Goal: Information Seeking & Learning: Learn about a topic

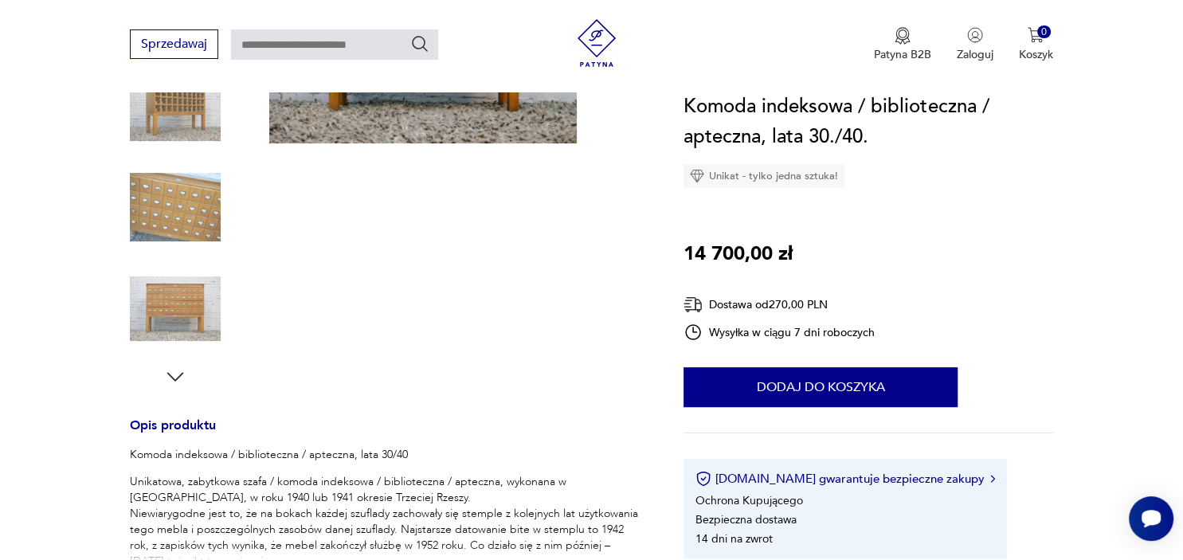
click at [154, 200] on img at bounding box center [175, 207] width 91 height 91
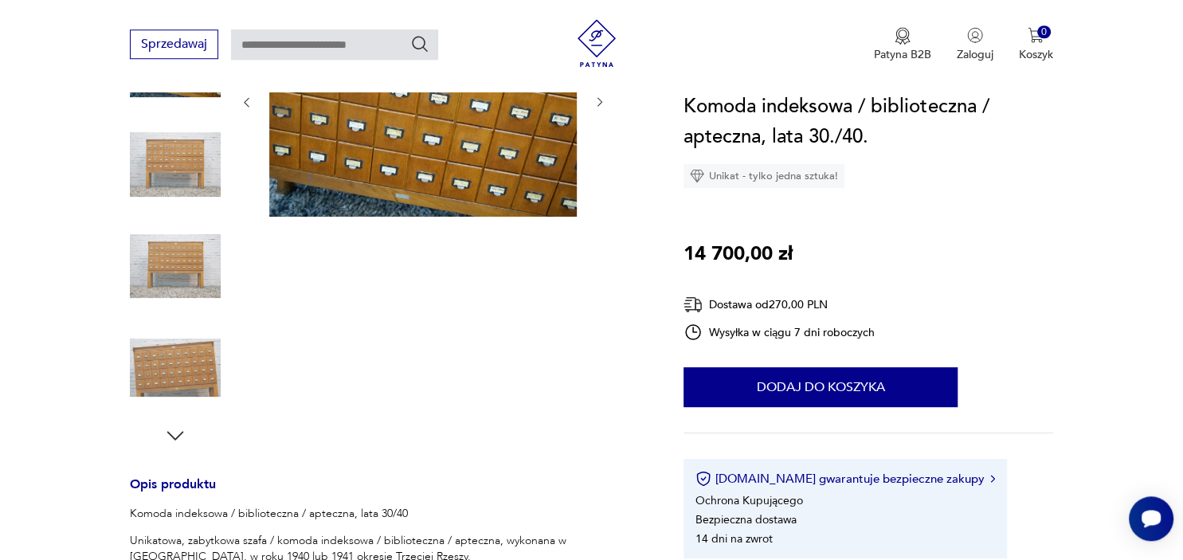
scroll to position [89, 0]
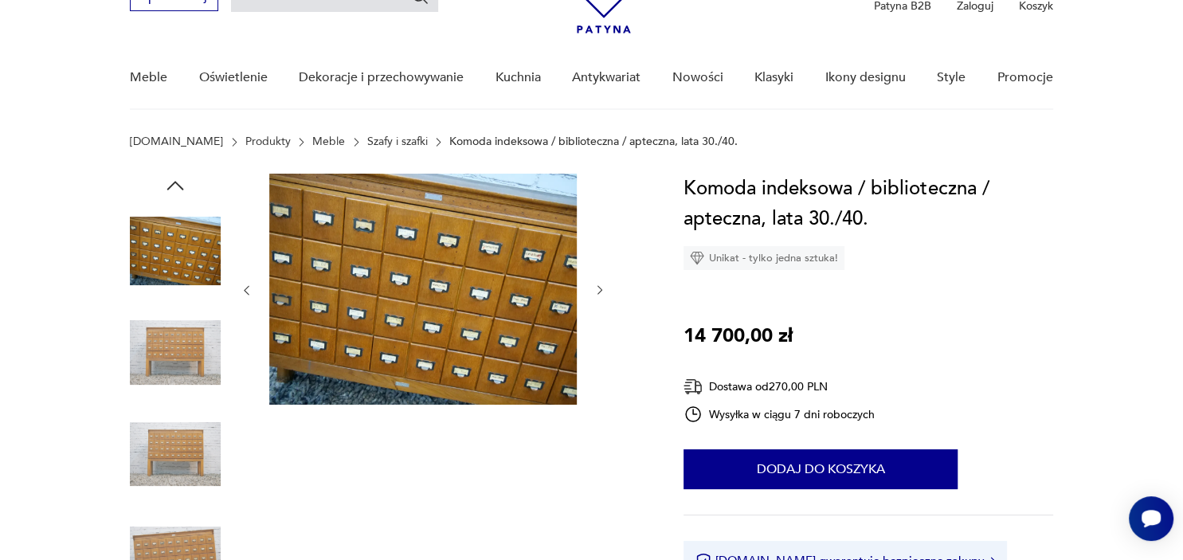
click at [595, 292] on icon "button" at bounding box center [601, 291] width 14 height 14
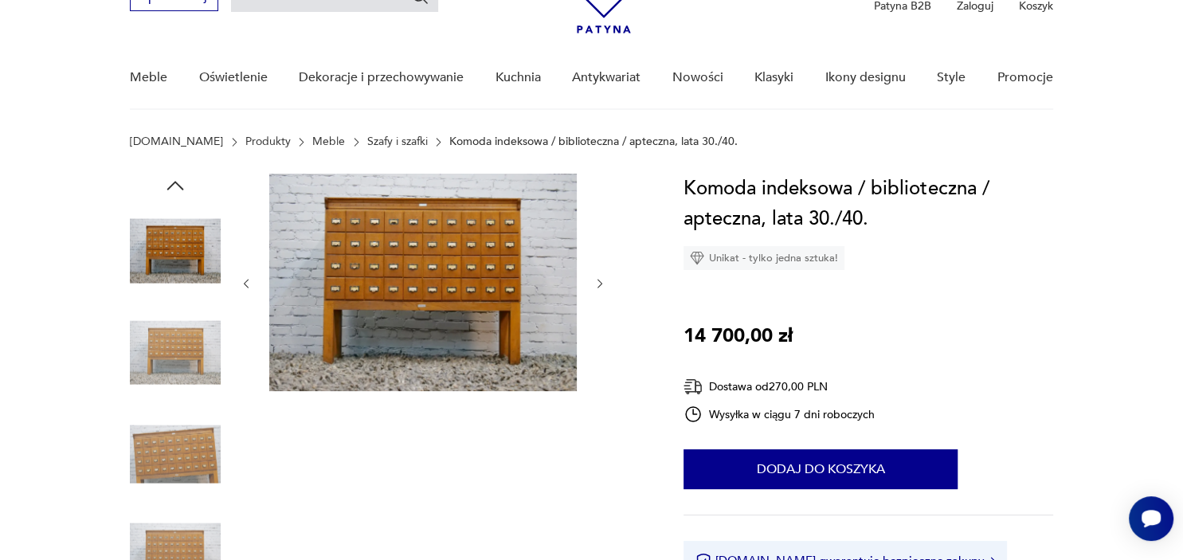
click at [595, 292] on div at bounding box center [423, 284] width 367 height 220
click at [597, 282] on icon "button" at bounding box center [601, 284] width 14 height 14
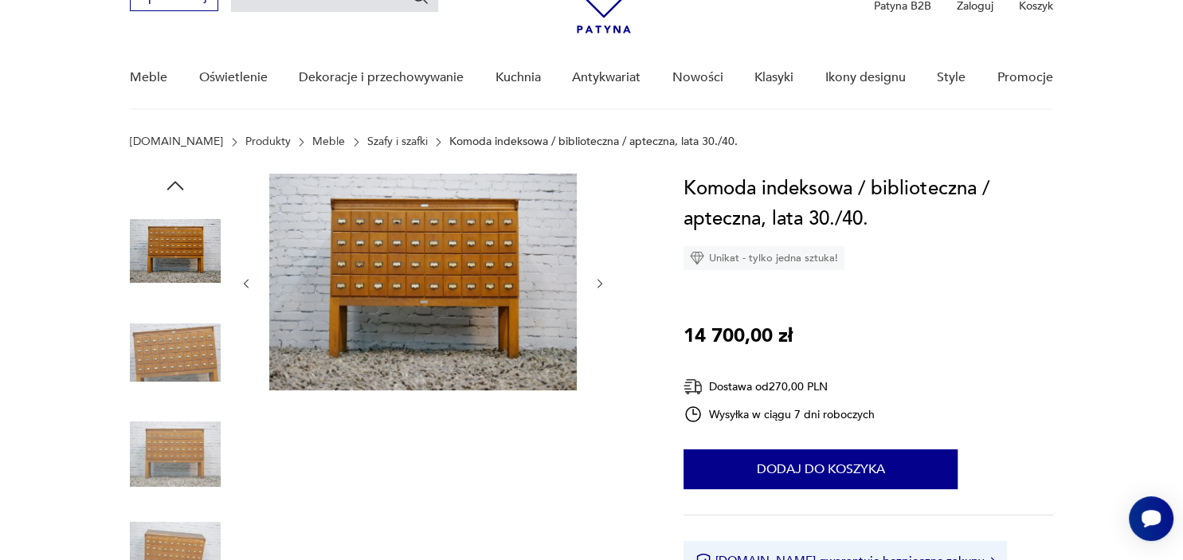
click at [597, 282] on icon "button" at bounding box center [601, 284] width 14 height 14
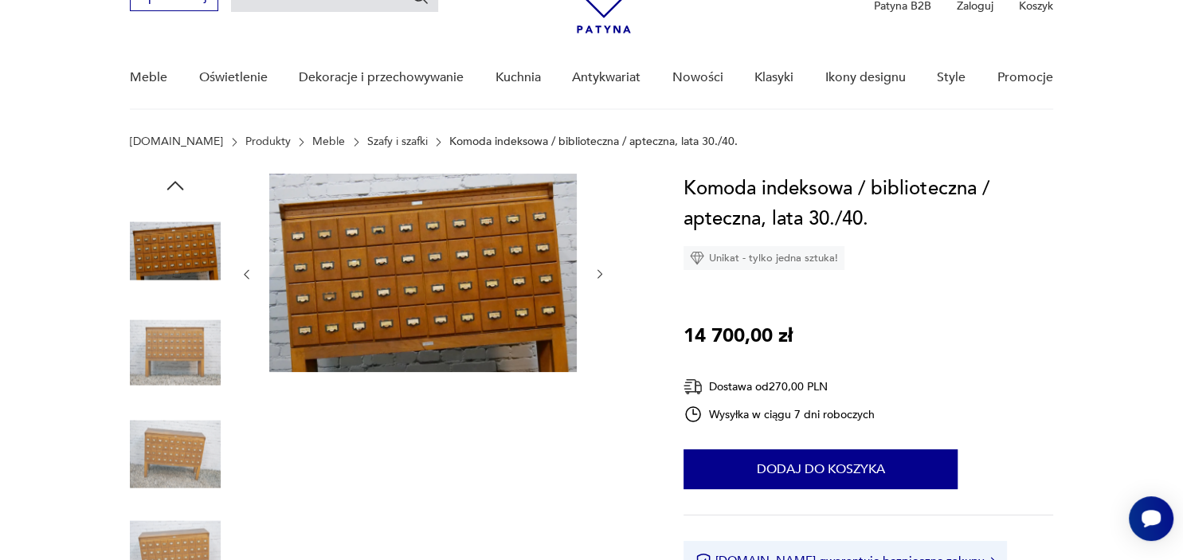
click at [597, 282] on div at bounding box center [423, 275] width 367 height 202
click at [602, 275] on icon "button" at bounding box center [601, 275] width 14 height 14
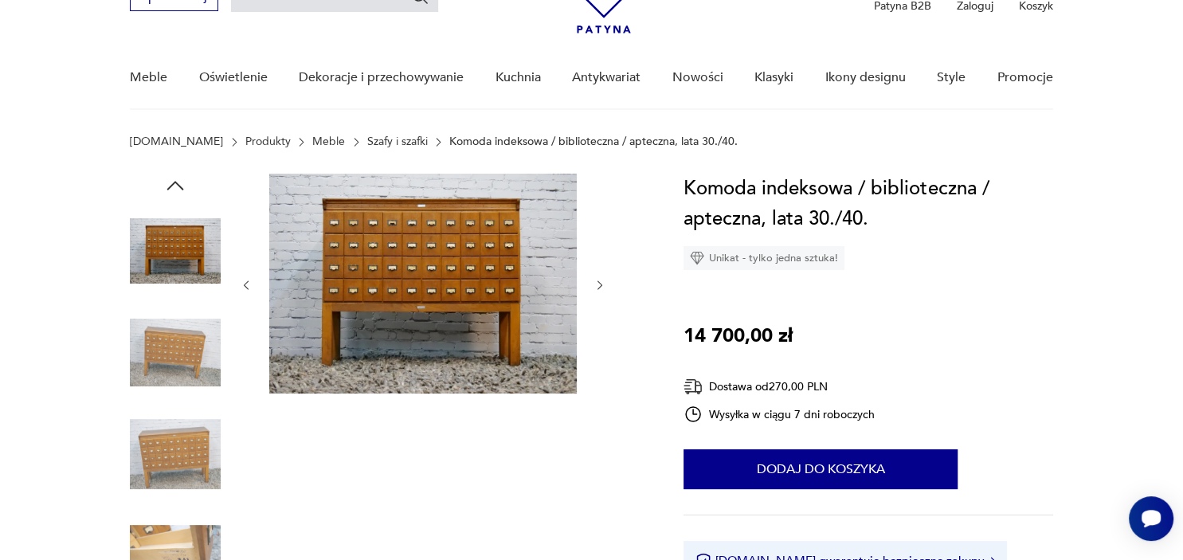
click at [602, 275] on div at bounding box center [423, 285] width 367 height 223
click at [602, 280] on icon "button" at bounding box center [601, 286] width 14 height 14
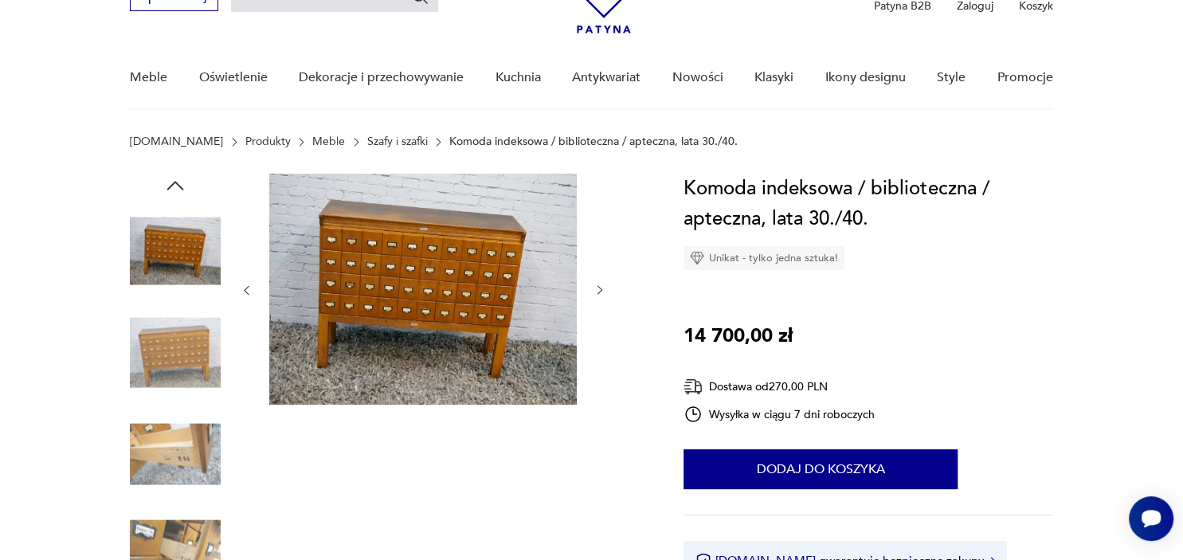
click at [601, 284] on icon "button" at bounding box center [601, 291] width 14 height 14
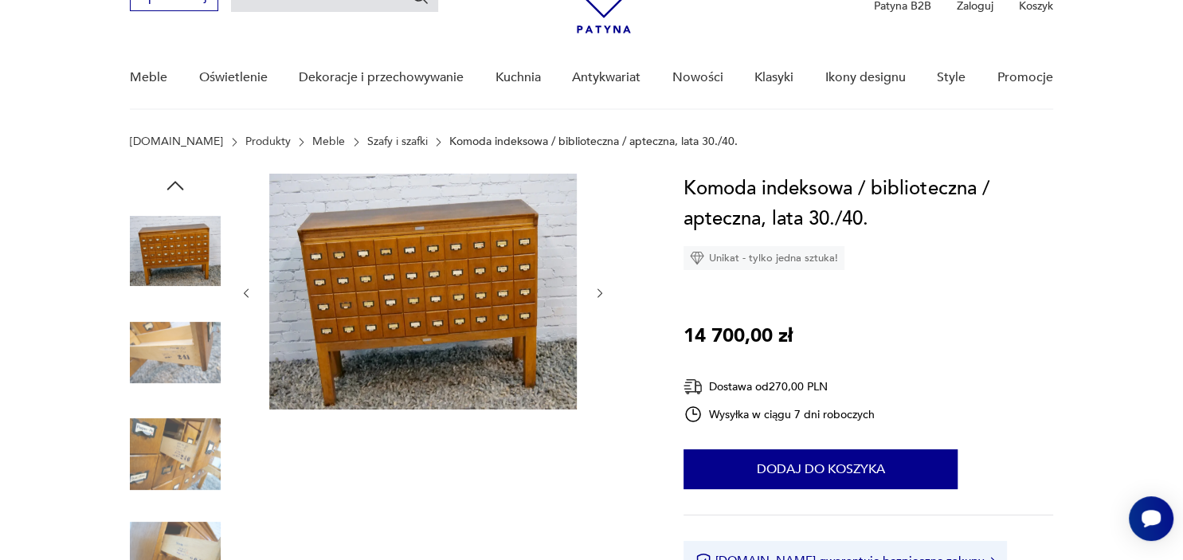
click at [601, 284] on div at bounding box center [423, 293] width 367 height 239
click at [601, 292] on icon "button" at bounding box center [601, 294] width 14 height 14
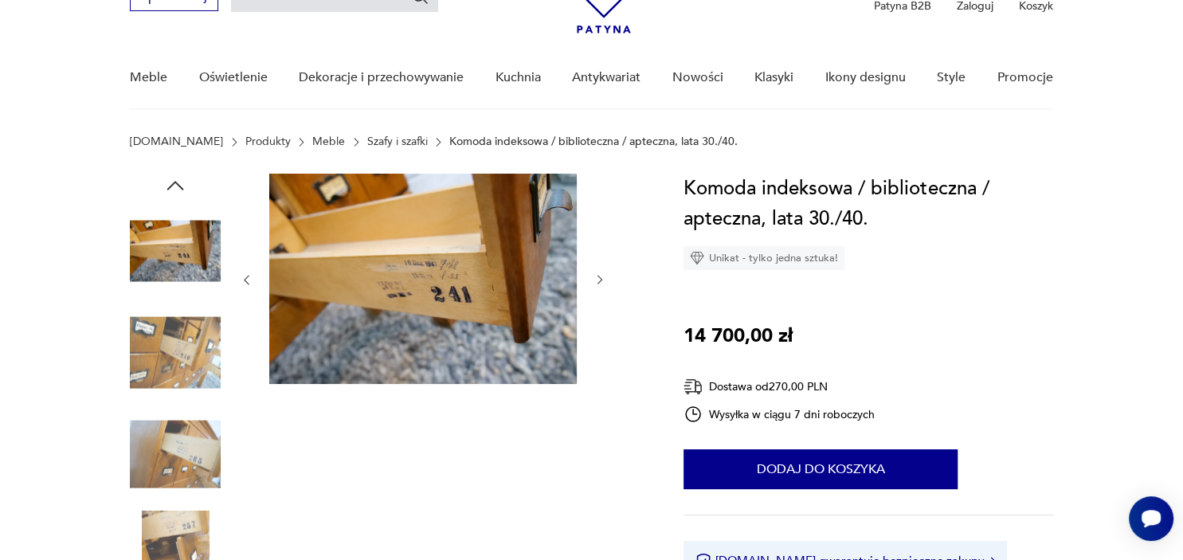
click at [598, 281] on icon "button" at bounding box center [601, 280] width 14 height 14
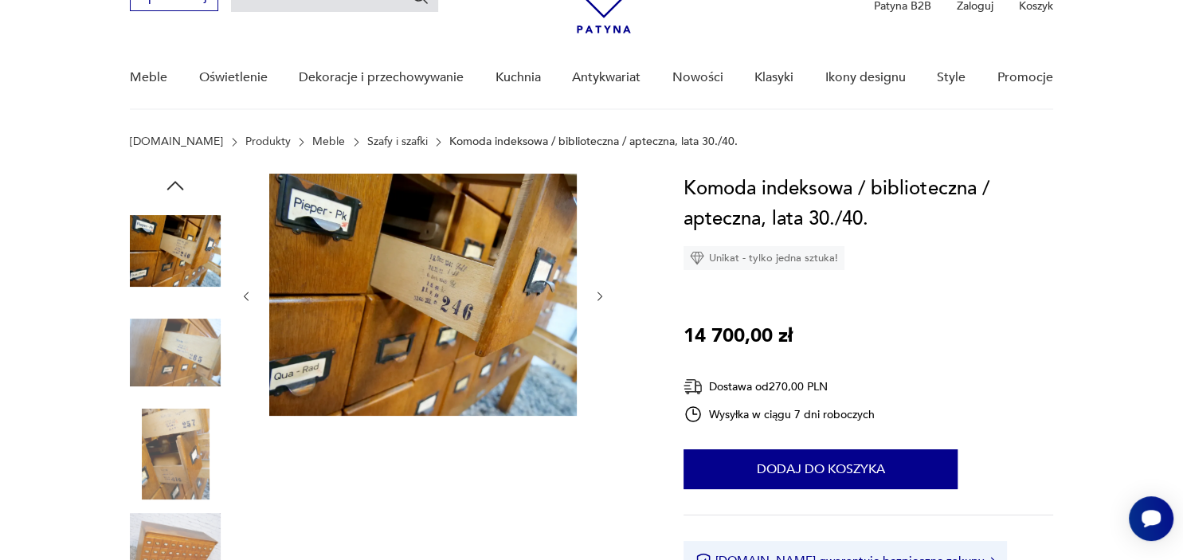
click at [601, 290] on icon "button" at bounding box center [601, 297] width 14 height 14
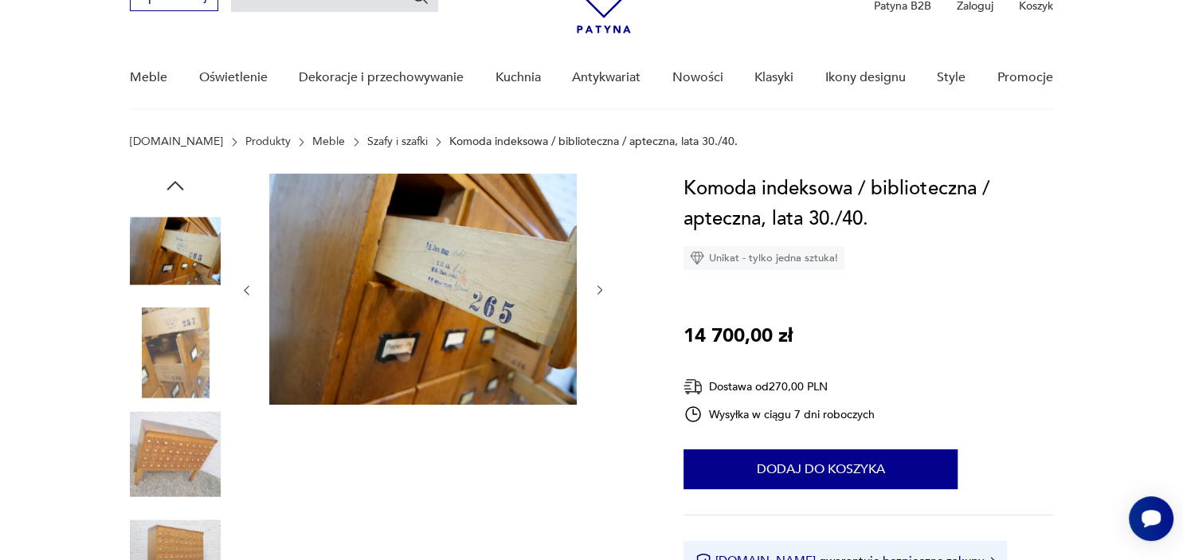
click at [601, 289] on icon "button" at bounding box center [601, 291] width 14 height 14
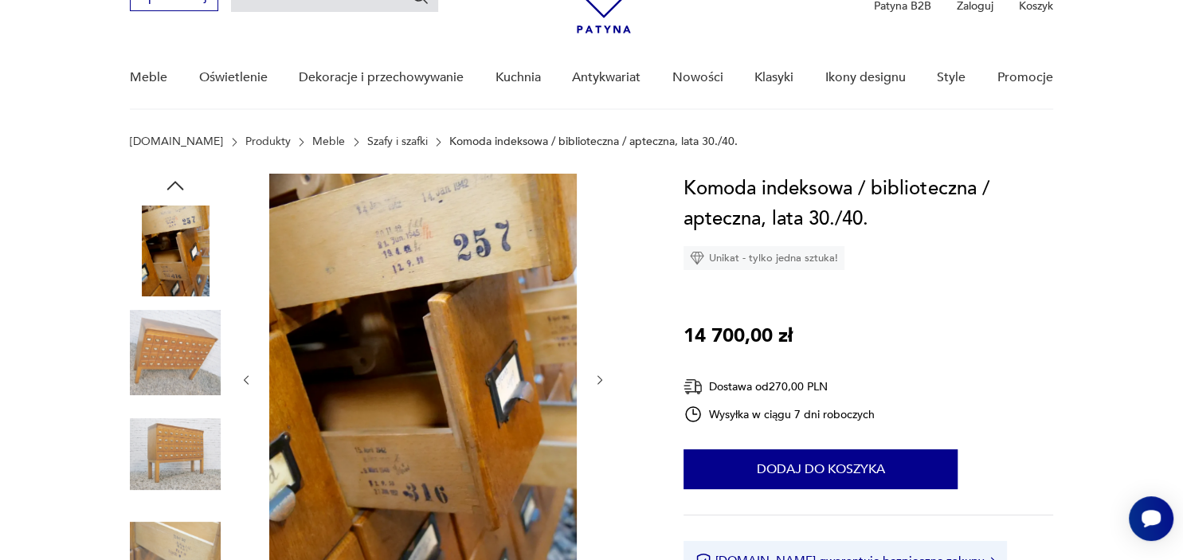
click at [598, 377] on icon "button" at bounding box center [601, 381] width 14 height 14
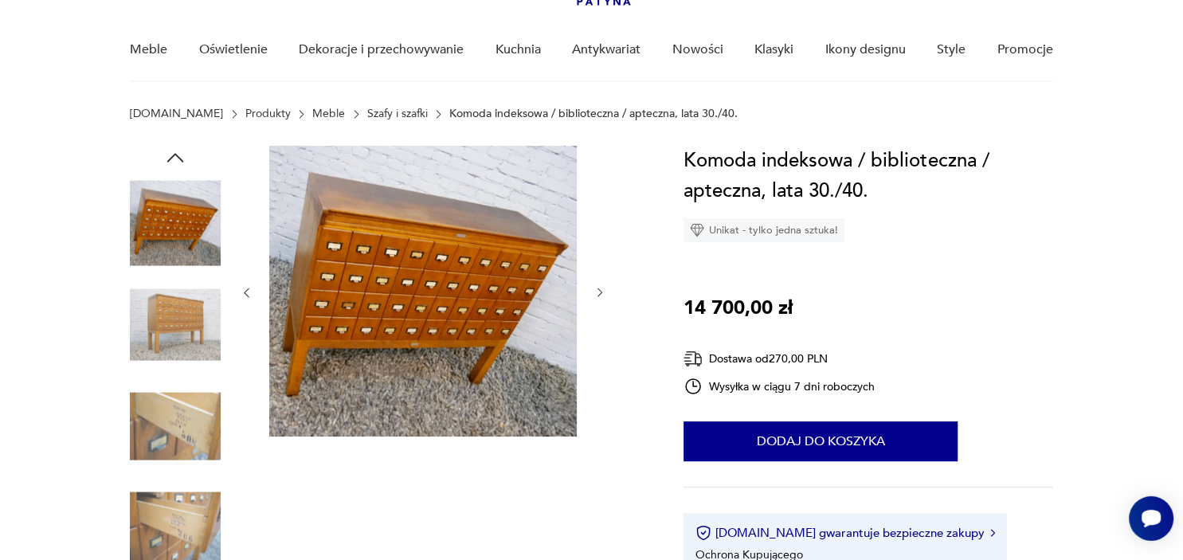
scroll to position [426, 0]
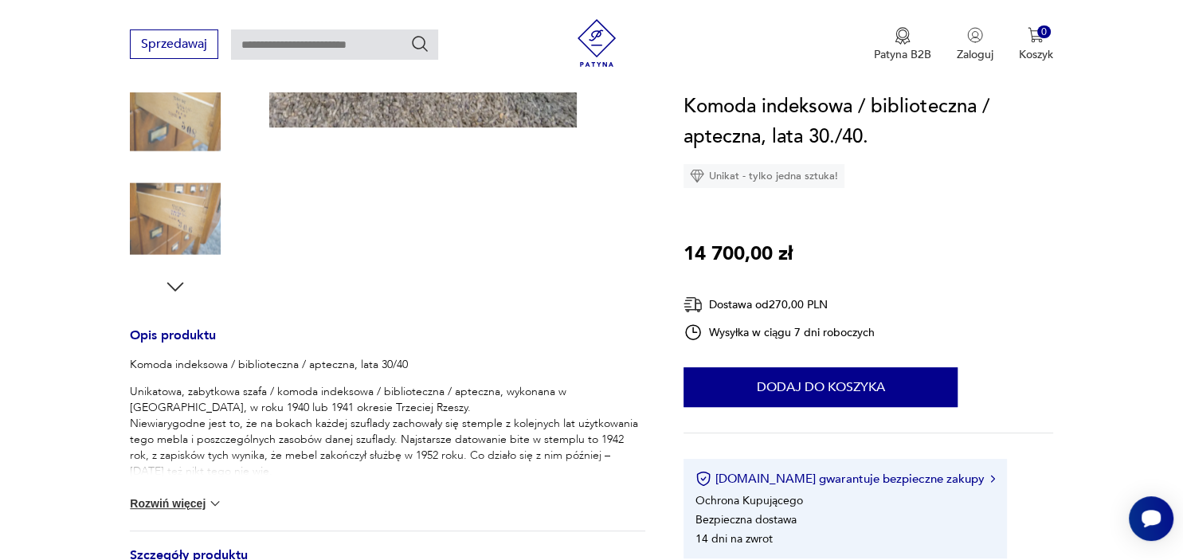
click at [175, 288] on icon "button" at bounding box center [175, 286] width 17 height 9
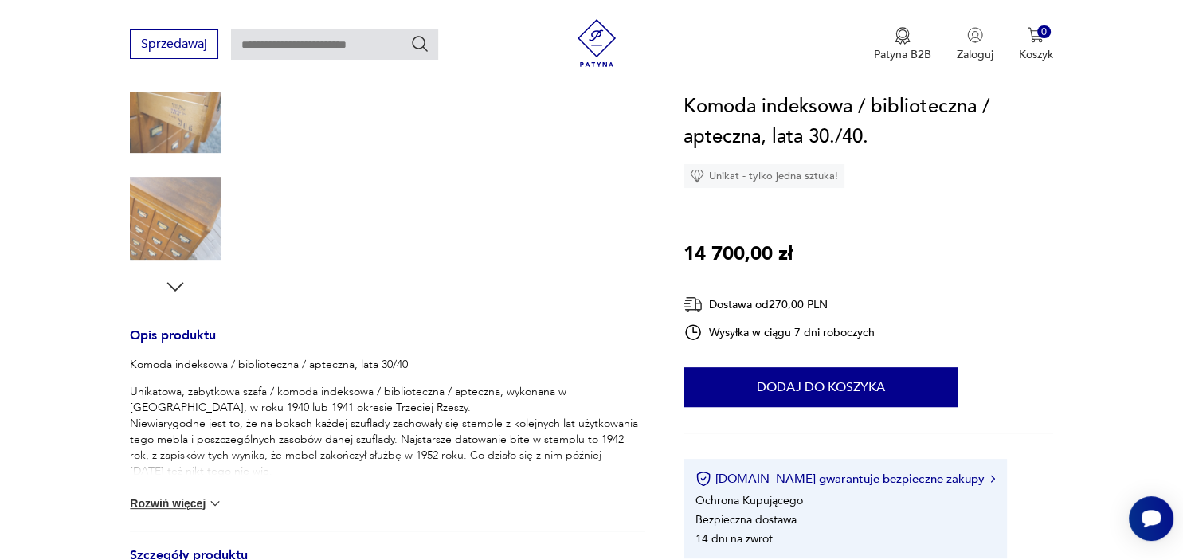
click at [175, 288] on icon "button" at bounding box center [175, 287] width 24 height 24
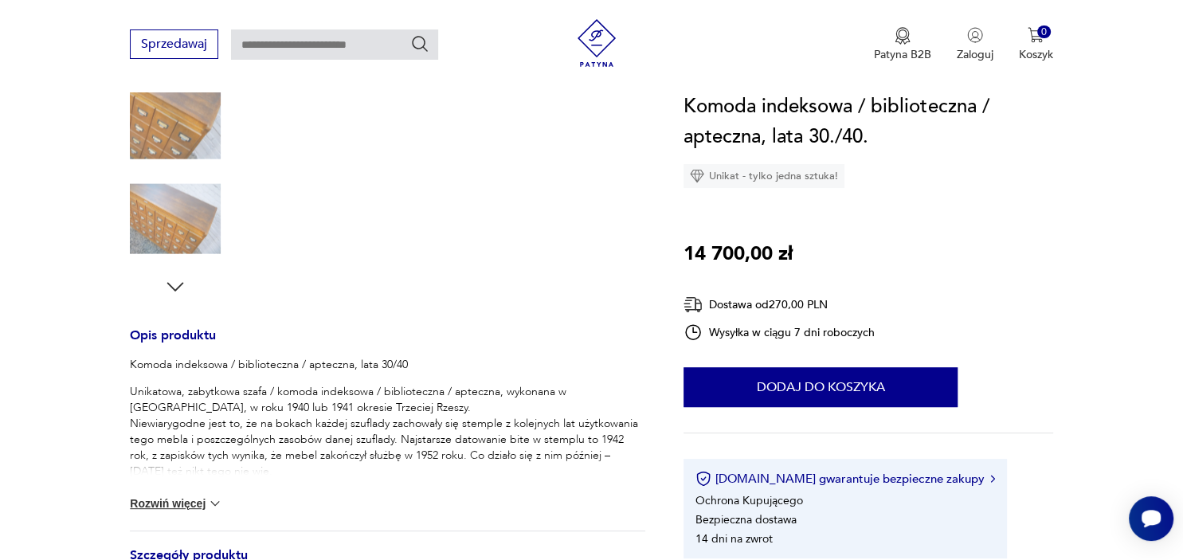
click at [175, 288] on icon "button" at bounding box center [175, 287] width 24 height 24
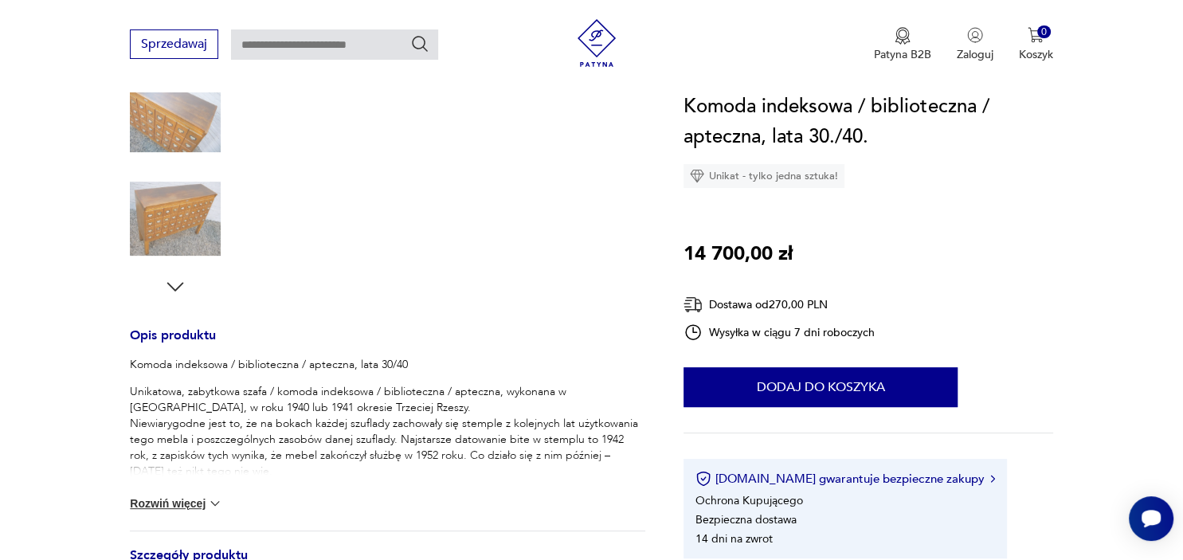
click at [175, 288] on icon "button" at bounding box center [175, 287] width 24 height 24
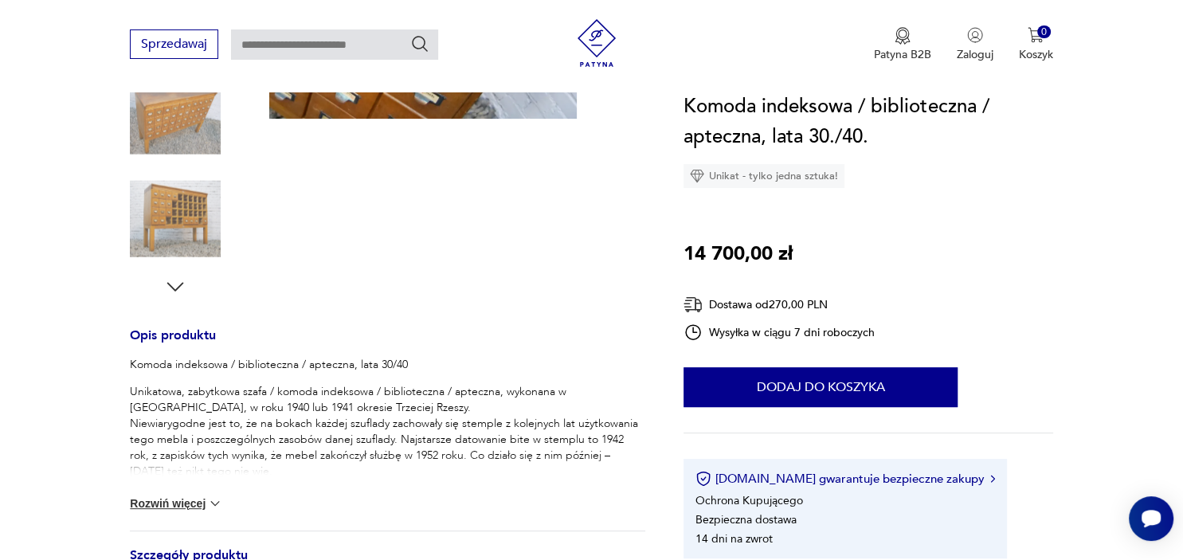
click at [175, 288] on icon "button" at bounding box center [175, 287] width 24 height 24
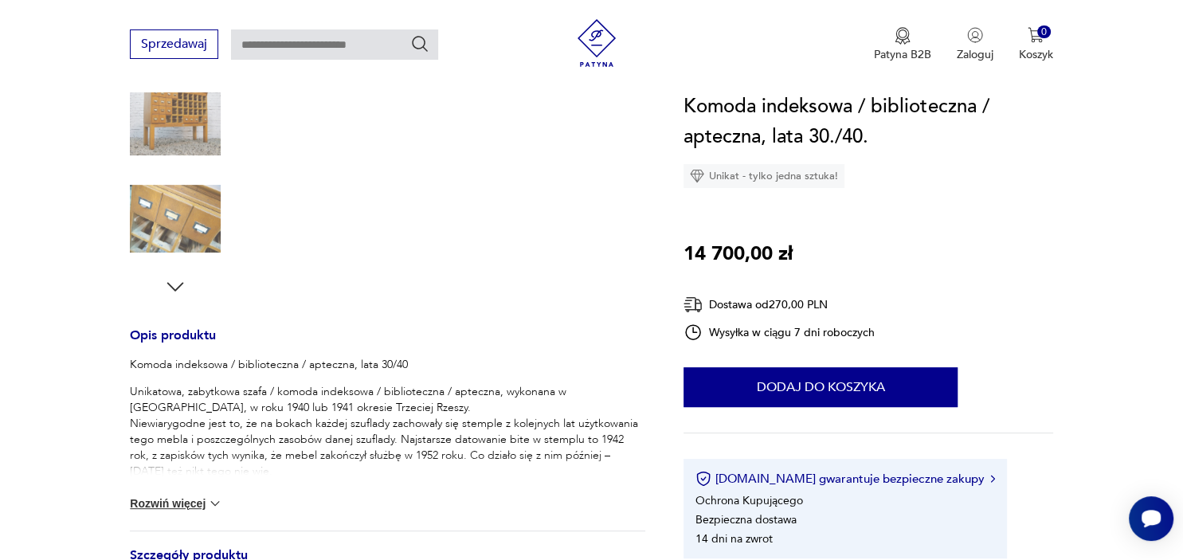
click at [175, 288] on icon "button" at bounding box center [175, 287] width 24 height 24
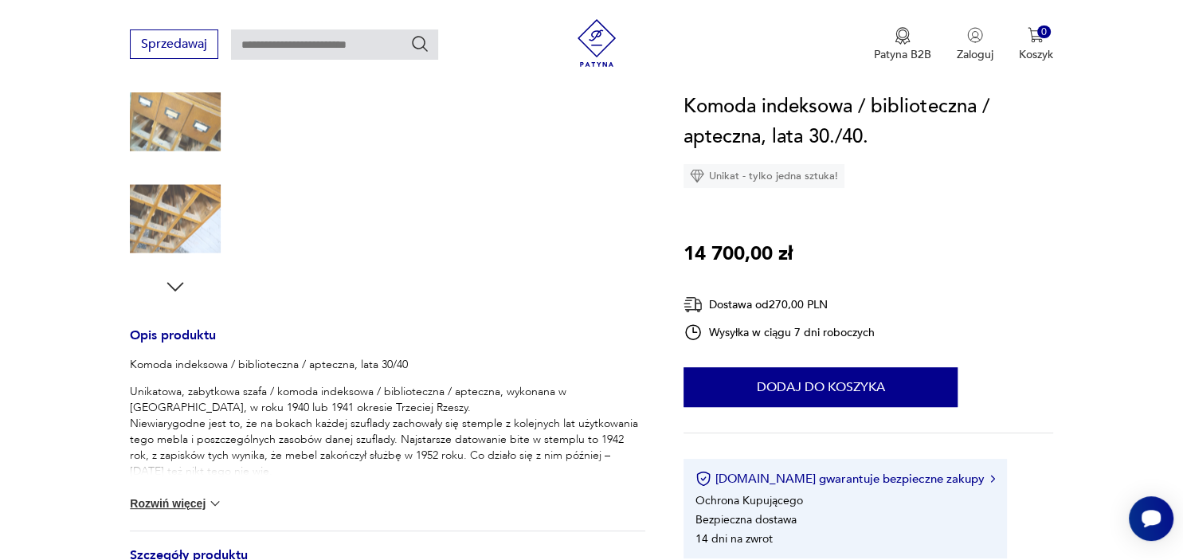
click at [181, 219] on img at bounding box center [175, 219] width 91 height 91
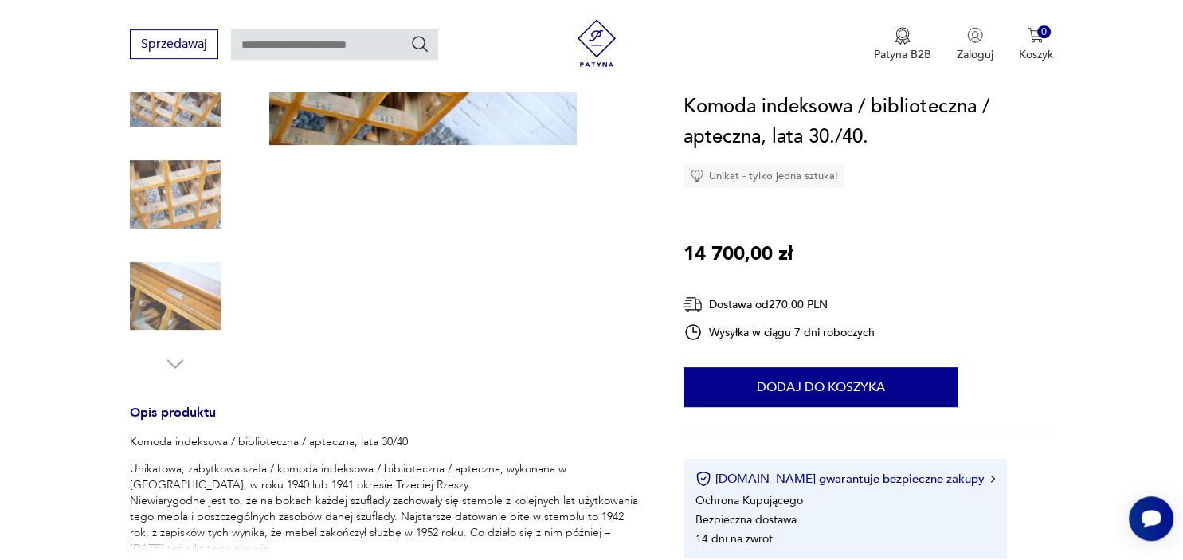
scroll to position [89, 0]
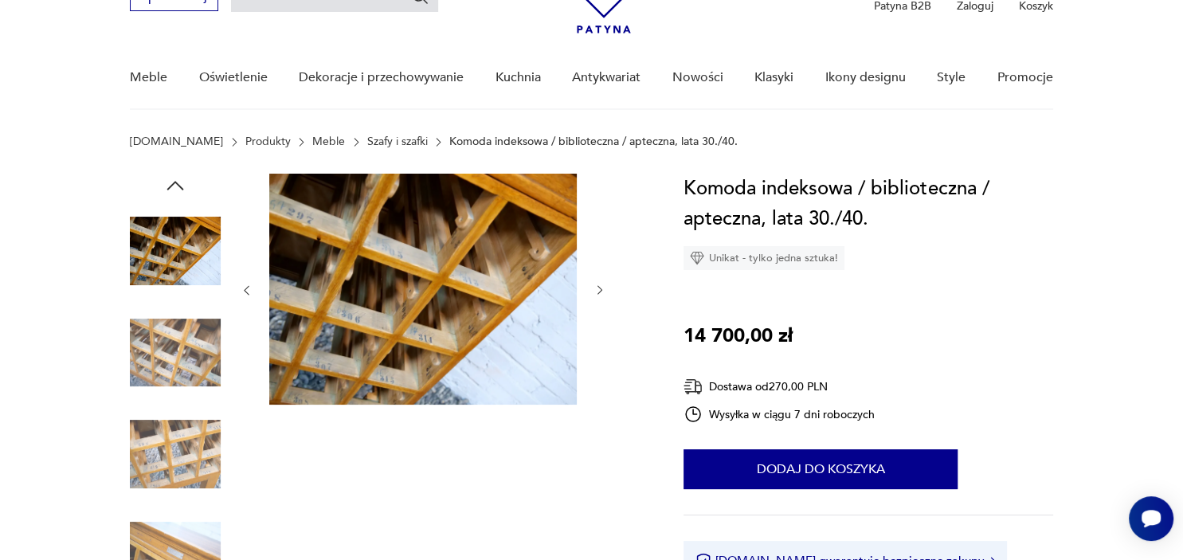
click at [601, 285] on icon "button" at bounding box center [601, 291] width 14 height 14
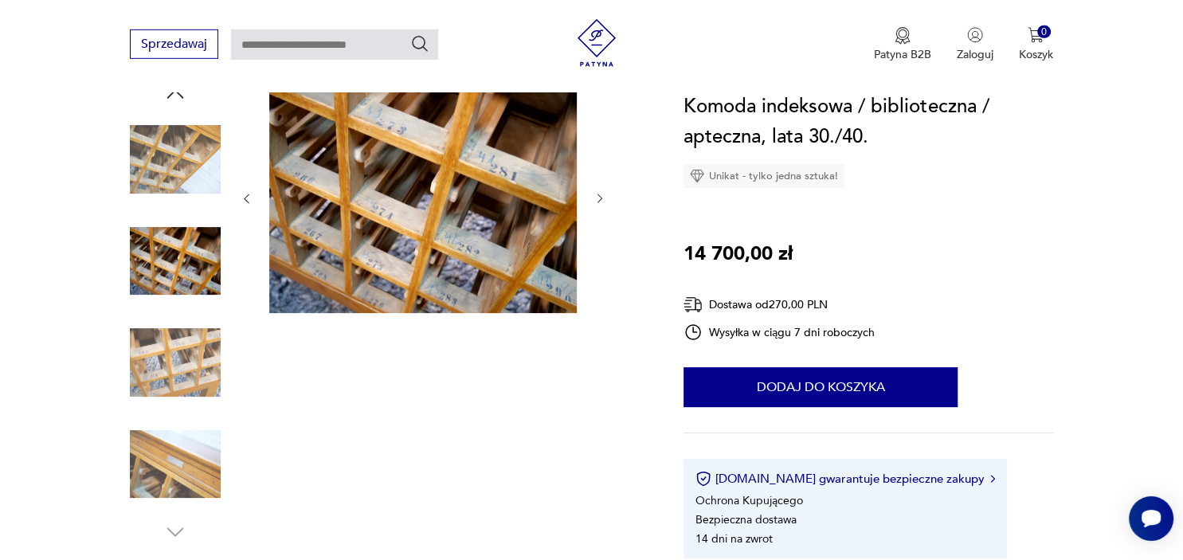
scroll to position [342, 0]
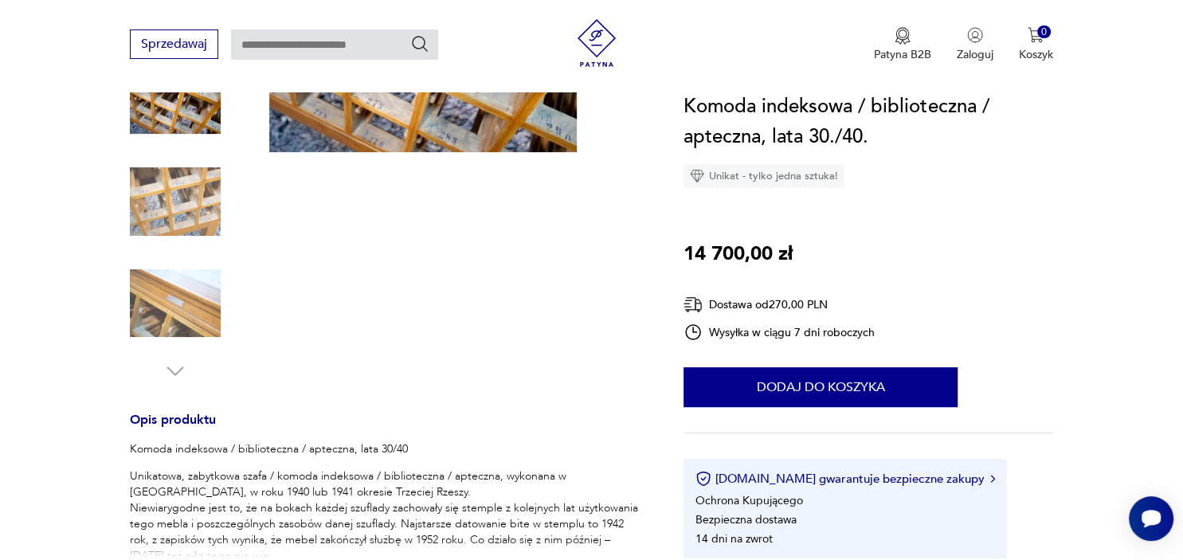
click at [189, 319] on img at bounding box center [175, 303] width 91 height 91
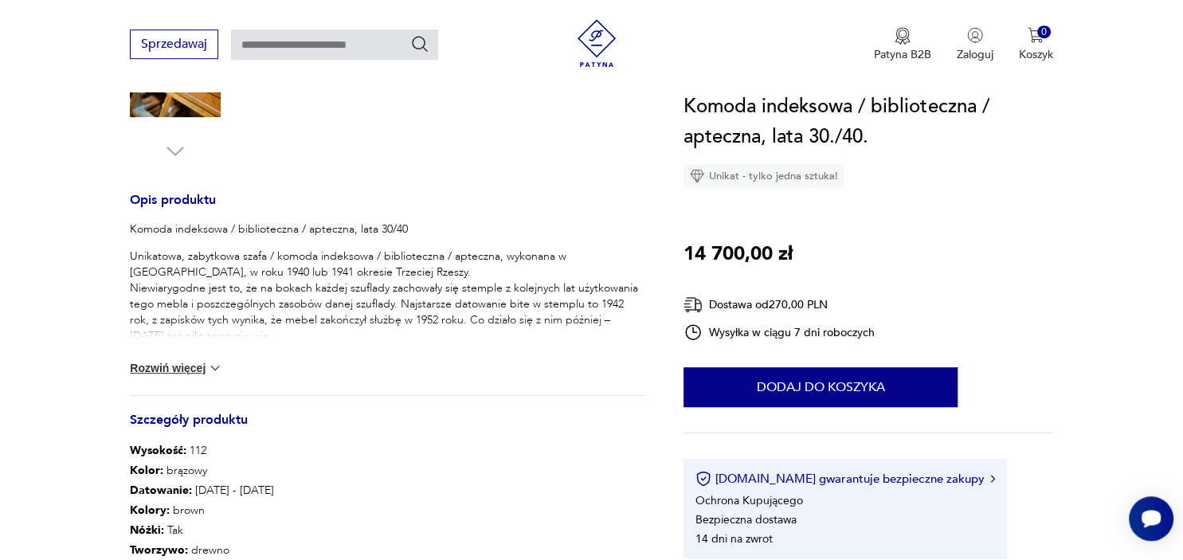
scroll to position [679, 0]
